Goal: Find contact information: Find contact information

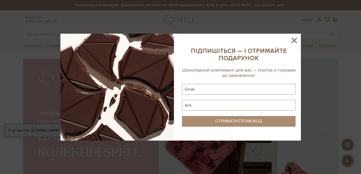
click at [294, 40] on icon at bounding box center [293, 40] width 5 height 5
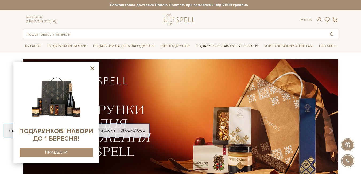
click at [257, 50] on link "Подарункові набори на 1 Вересня" at bounding box center [227, 45] width 67 height 9
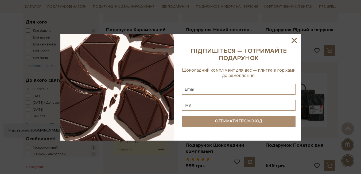
scroll to position [294, 0]
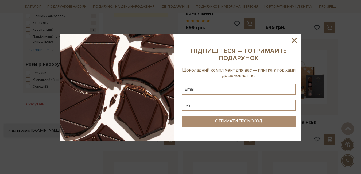
click at [293, 40] on icon at bounding box center [293, 40] width 5 height 5
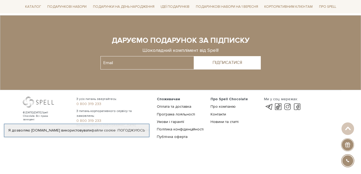
scroll to position [885, 0]
click at [220, 112] on link "Контакти" at bounding box center [218, 114] width 15 height 5
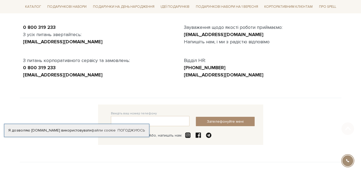
scroll to position [80, 0]
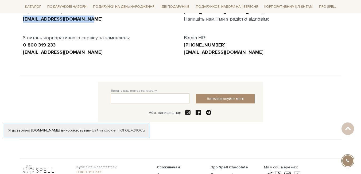
drag, startPoint x: 82, startPoint y: 42, endPoint x: 18, endPoint y: 45, distance: 64.2
click at [18, 45] on body "Подарункові набори SALE Корпоративним клієнтам Доставка і оплата Консультація: …" at bounding box center [180, 68] width 361 height 296
copy link "office@spellchocolate.com"
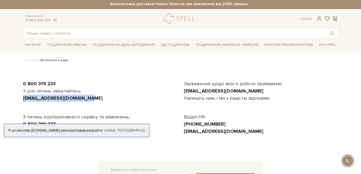
scroll to position [0, 0]
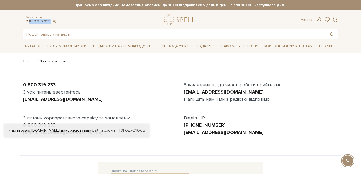
drag, startPoint x: 51, startPoint y: 20, endPoint x: 31, endPoint y: 22, distance: 20.7
click at [31, 22] on div "Консультація: 0 800 319 233" at bounding box center [41, 19] width 37 height 8
copy link "800 319 233"
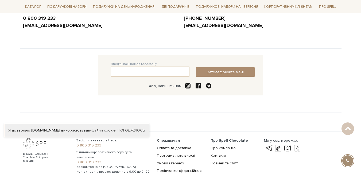
scroll to position [80, 0]
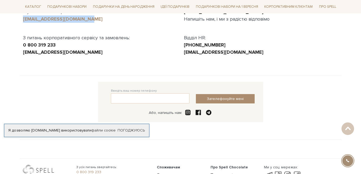
drag, startPoint x: 84, startPoint y: 43, endPoint x: 25, endPoint y: 42, distance: 59.6
click at [25, 23] on div "office@spellchocolate.com" at bounding box center [100, 18] width 154 height 7
copy link "office@spellchocolate.com"
